Goal: Use online tool/utility: Utilize a website feature to perform a specific function

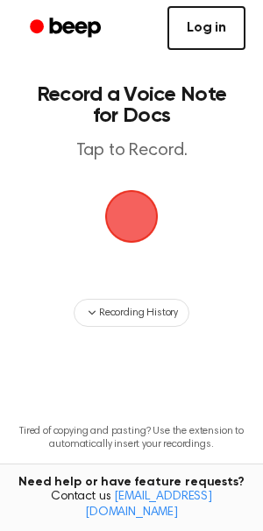
click at [170, 294] on main "Record a Voice Note for Docs Tap to Record. Recording History Tired of copying …" at bounding box center [131, 281] width 263 height 563
click at [142, 211] on span "button" at bounding box center [131, 216] width 49 height 49
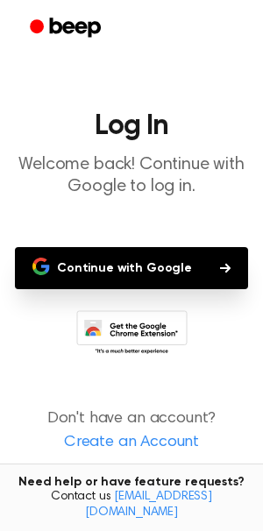
click at [176, 250] on button "Continue with Google" at bounding box center [131, 268] width 233 height 42
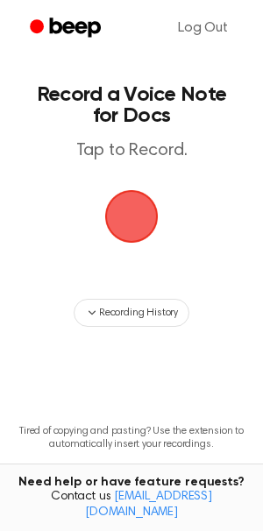
click at [146, 227] on span "button" at bounding box center [131, 216] width 49 height 49
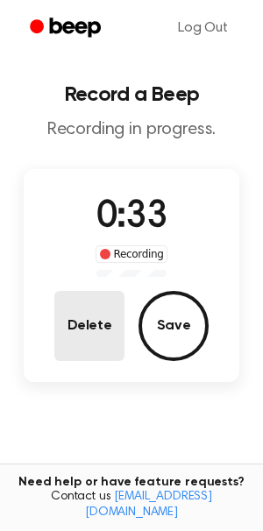
click at [105, 331] on button "Delete" at bounding box center [89, 326] width 70 height 70
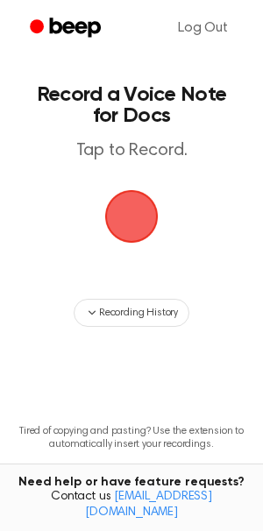
click at [124, 218] on span "button" at bounding box center [131, 216] width 49 height 49
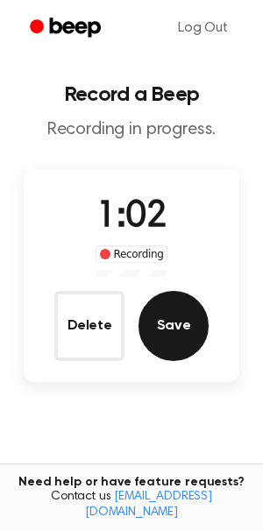
click at [157, 331] on button "Save" at bounding box center [174, 326] width 70 height 70
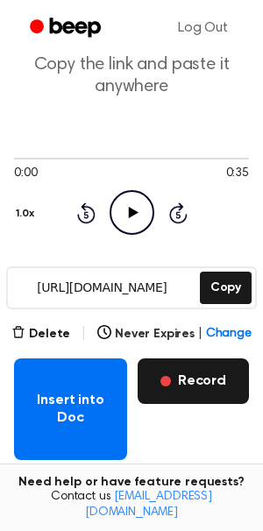
scroll to position [88, 0]
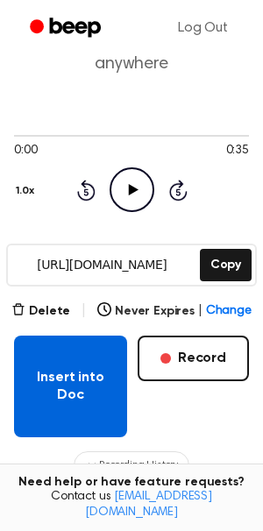
click at [90, 398] on button "Insert into Doc" at bounding box center [70, 387] width 113 height 102
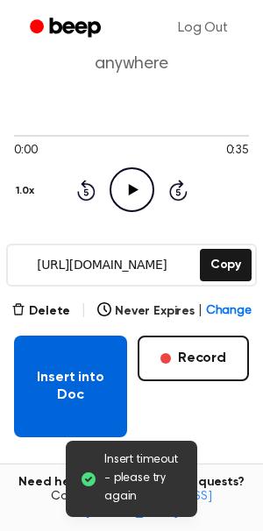
click at [60, 363] on button "Insert into Doc" at bounding box center [70, 387] width 113 height 102
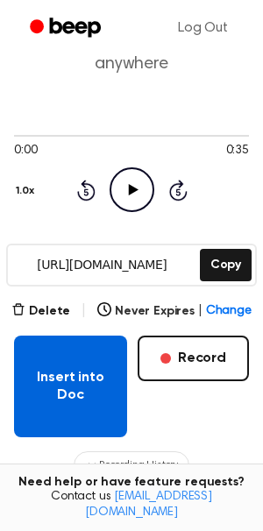
click at [37, 360] on button "Insert into Doc" at bounding box center [70, 387] width 113 height 102
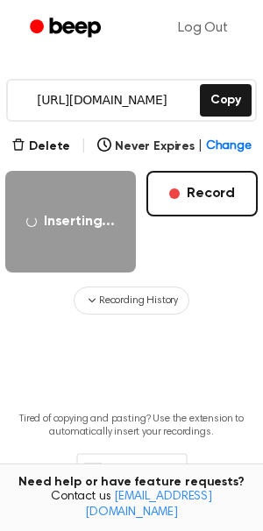
scroll to position [257, 0]
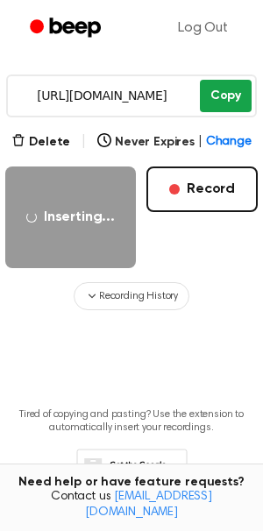
click at [237, 104] on button "Copy" at bounding box center [226, 96] width 52 height 32
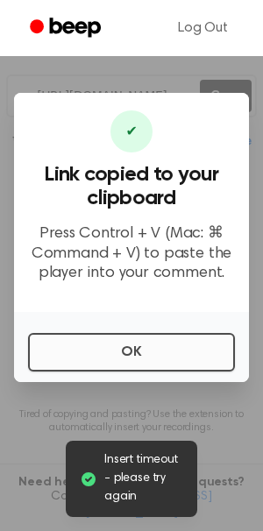
click at [75, 350] on button "OK" at bounding box center [131, 352] width 207 height 39
